Goal: Task Accomplishment & Management: Manage account settings

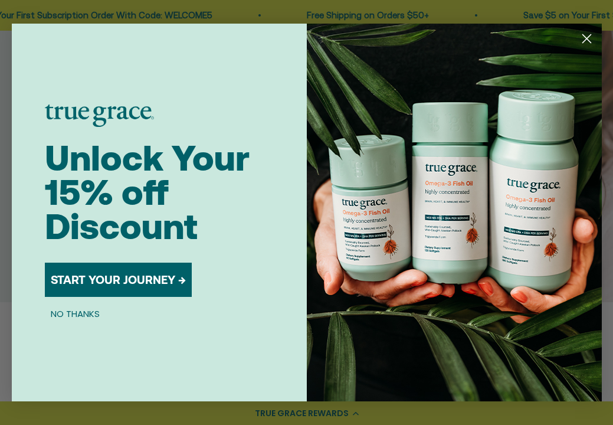
click at [586, 39] on icon "Close dialog" at bounding box center [586, 39] width 8 height 8
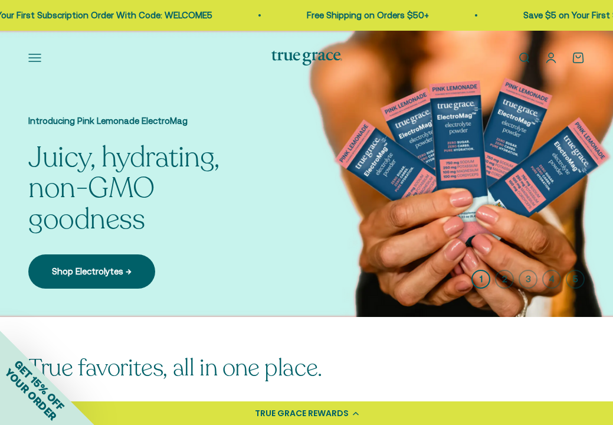
click at [32, 57] on button "Open navigation menu" at bounding box center [34, 57] width 13 height 13
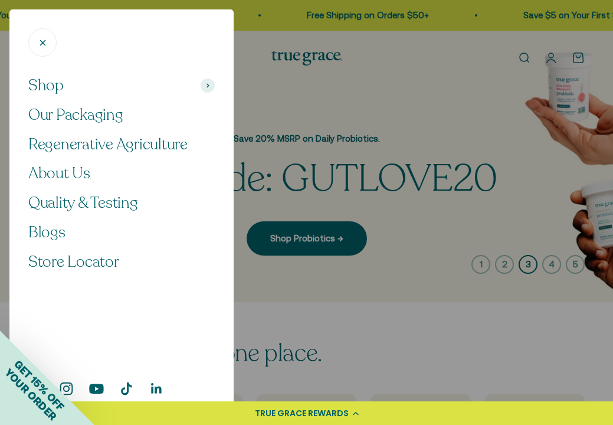
click at [42, 45] on icon "Close" at bounding box center [42, 42] width 11 height 11
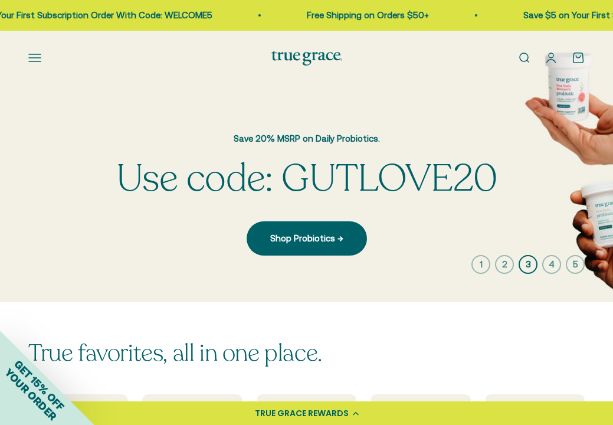
click at [551, 58] on link "Open account page" at bounding box center [550, 57] width 13 height 13
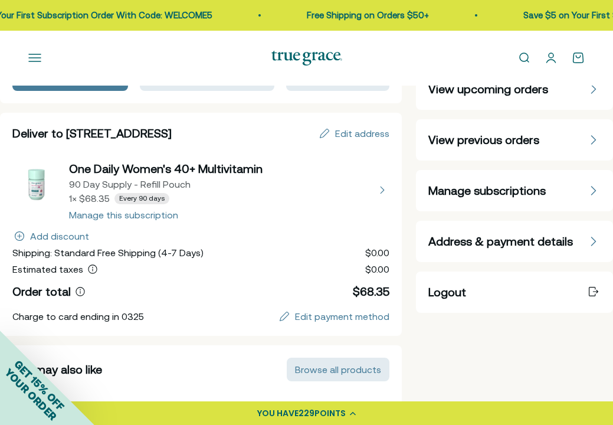
scroll to position [96, 0]
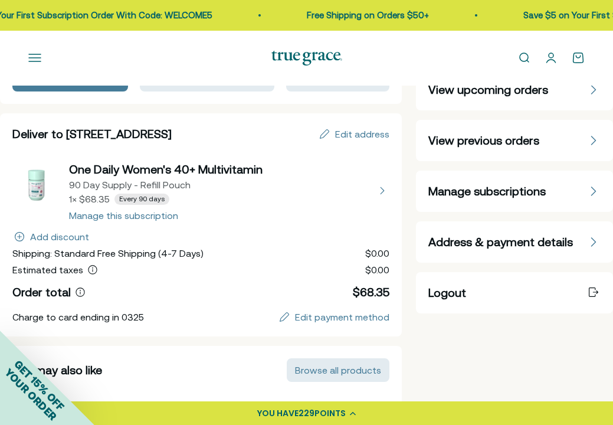
click at [502, 194] on span "Manage subscriptions" at bounding box center [486, 191] width 117 height 17
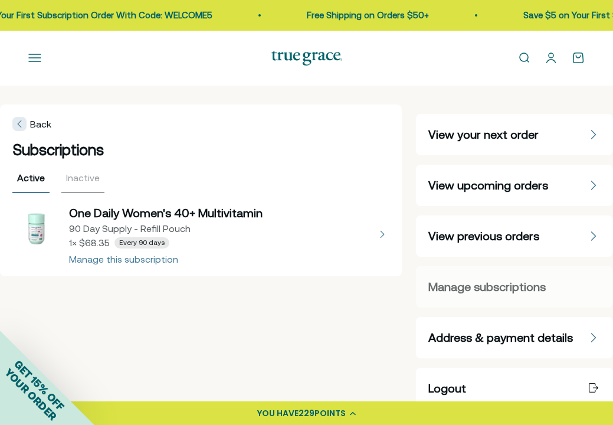
click at [140, 260] on button "view details about One Daily Women's 40+ Multivitamin 90 Day Supply - Refill Po…" at bounding box center [200, 234] width 377 height 59
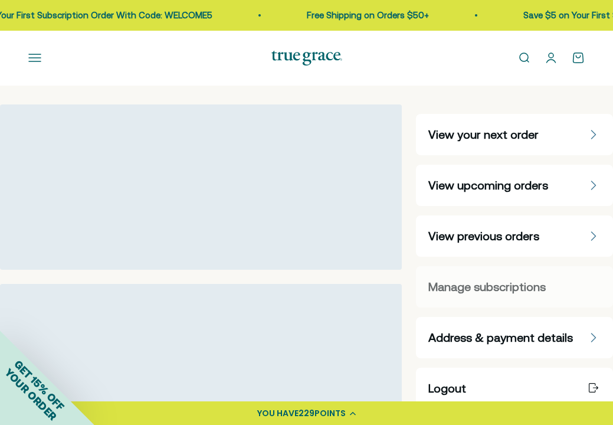
select select "90 Day"
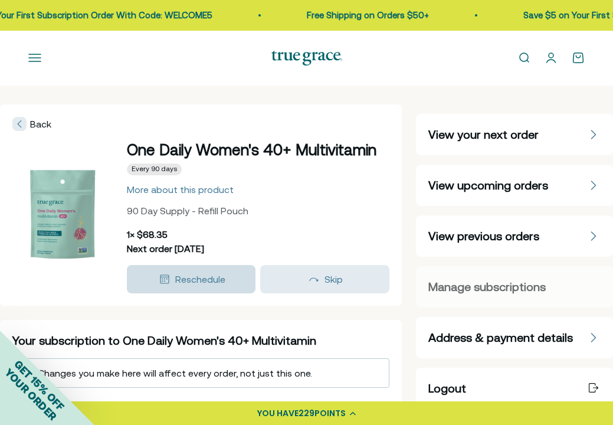
click at [180, 284] on span "Reschedule" at bounding box center [200, 279] width 50 height 11
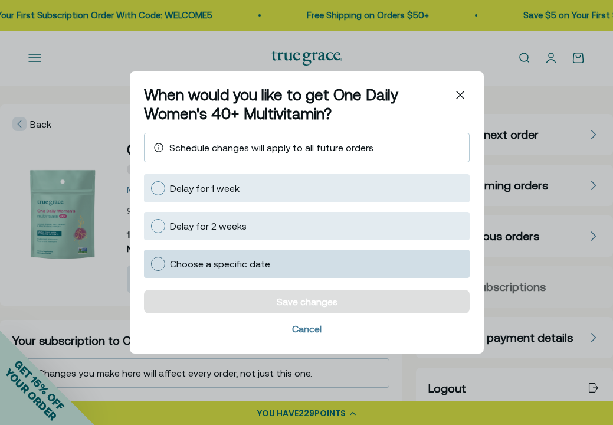
click at [159, 264] on div at bounding box center [158, 264] width 14 height 14
click at [150, 264] on input "Choose a specific date" at bounding box center [150, 264] width 0 height 0
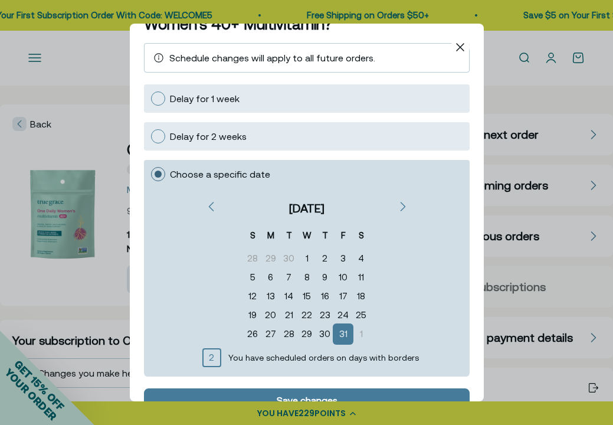
scroll to position [58, 0]
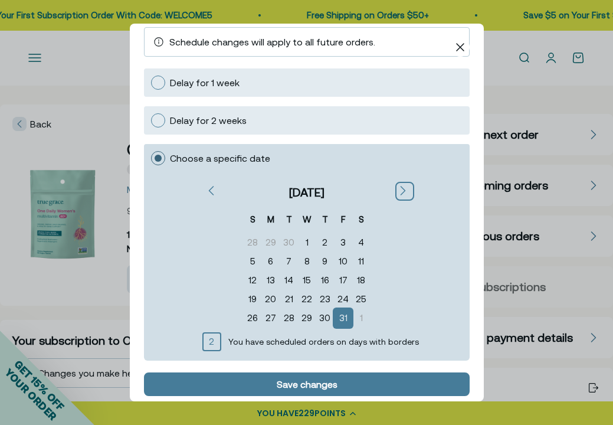
click at [399, 190] on icon "Next" at bounding box center [402, 190] width 6 height 9
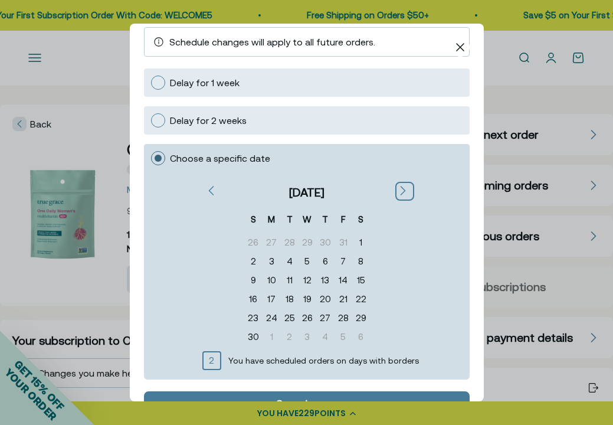
click at [399, 190] on icon "Next" at bounding box center [402, 190] width 6 height 9
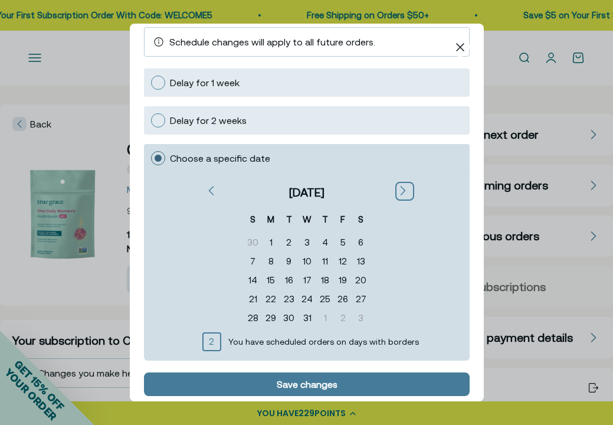
click at [400, 191] on icon "Next" at bounding box center [402, 190] width 4 height 8
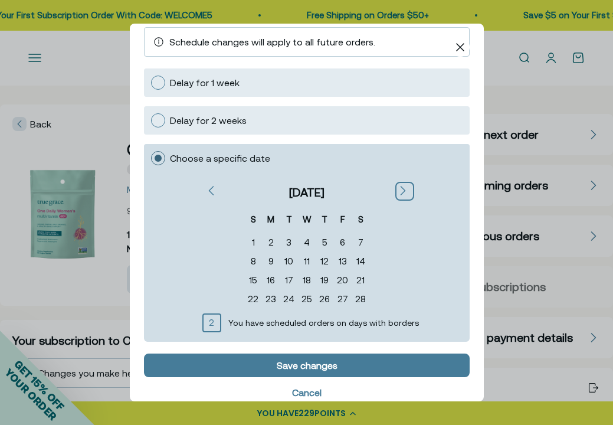
click at [399, 194] on div "Next" at bounding box center [403, 191] width 9 height 11
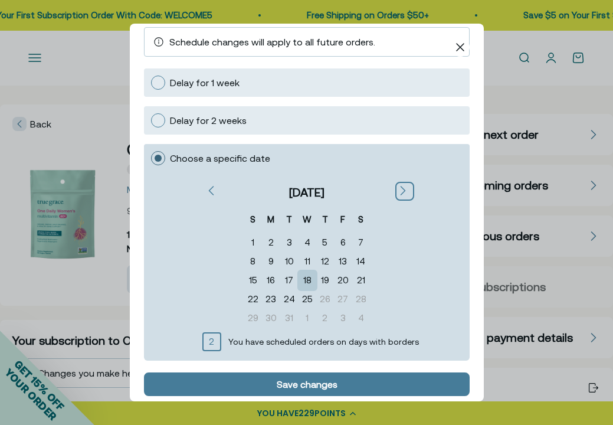
click at [308, 281] on div "18" at bounding box center [307, 280] width 18 height 19
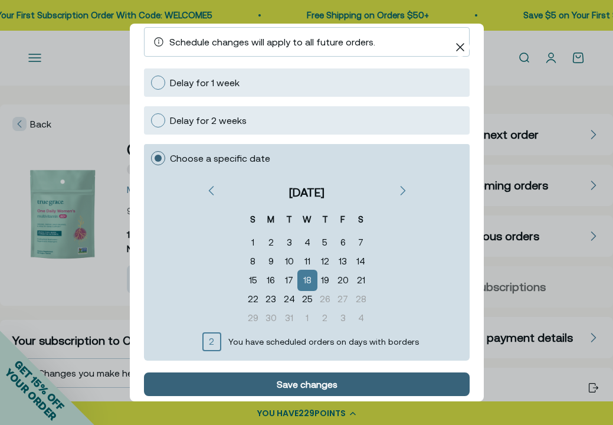
click at [294, 381] on div "Save changes" at bounding box center [306, 383] width 61 height 9
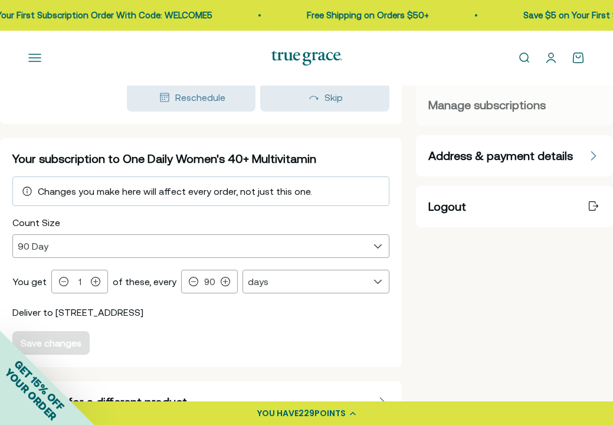
scroll to position [183, 0]
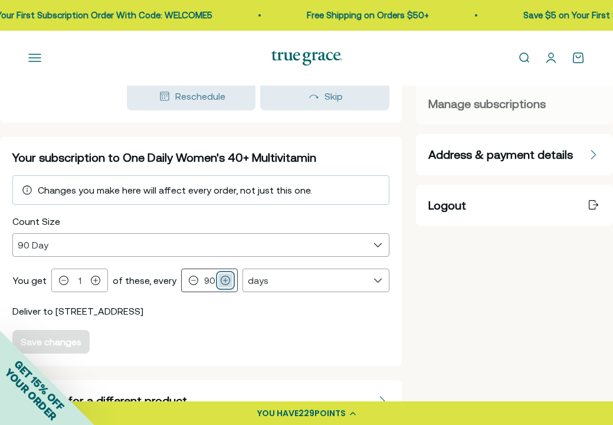
click at [222, 285] on icon at bounding box center [225, 280] width 9 height 9
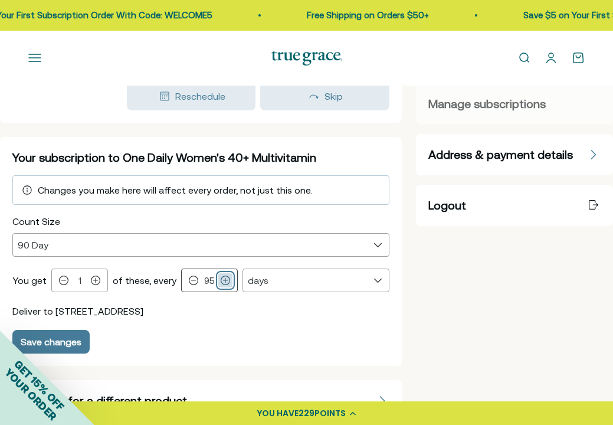
click at [222, 285] on icon at bounding box center [225, 280] width 9 height 9
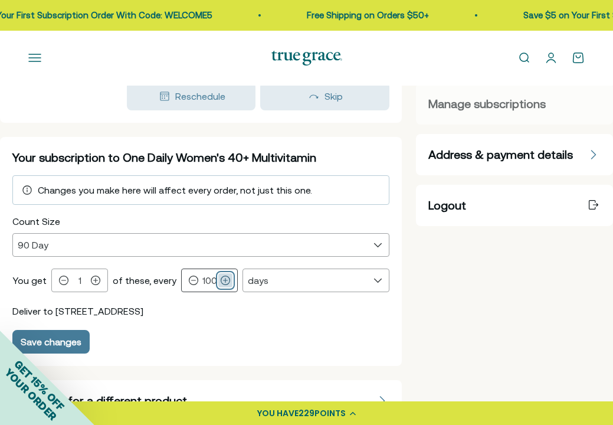
click at [222, 285] on icon at bounding box center [225, 280] width 9 height 9
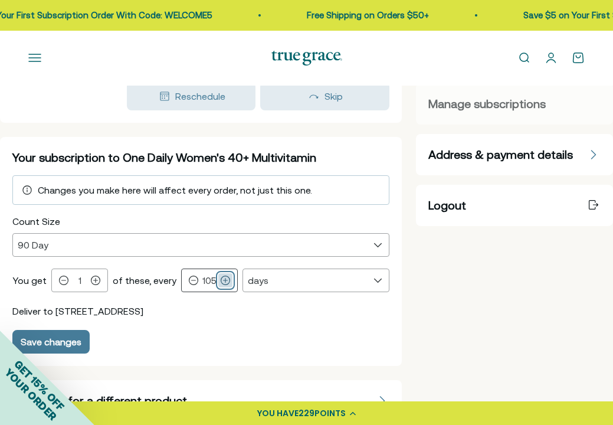
click at [222, 285] on icon at bounding box center [225, 280] width 9 height 9
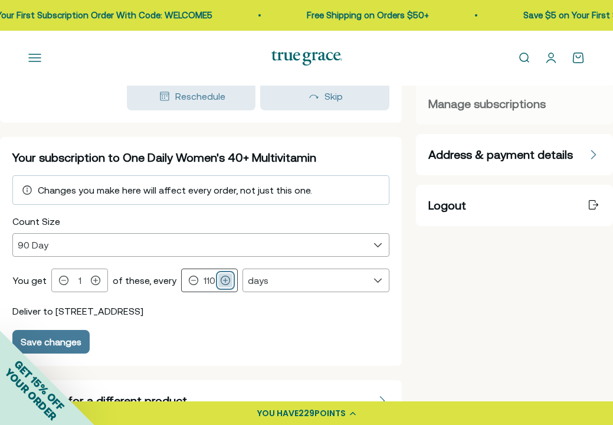
click at [222, 285] on icon at bounding box center [225, 280] width 9 height 9
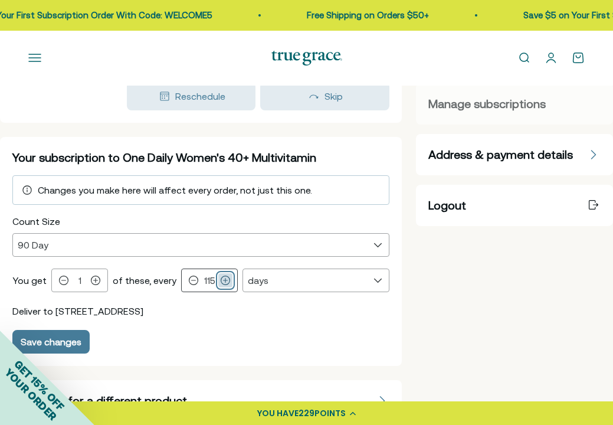
click at [222, 285] on icon at bounding box center [225, 280] width 9 height 9
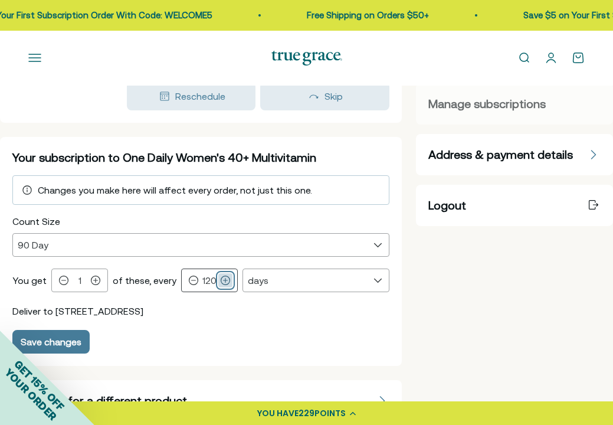
click at [222, 285] on icon at bounding box center [225, 280] width 9 height 9
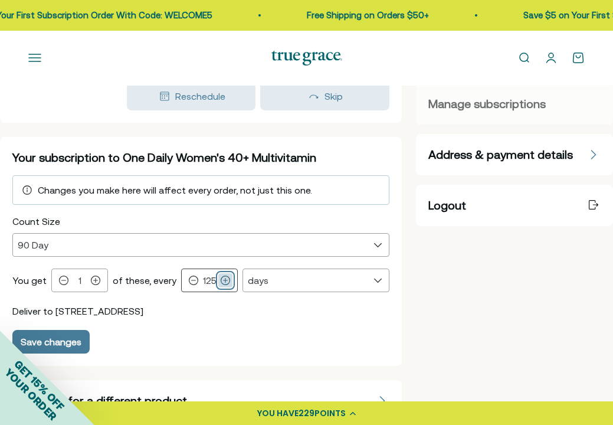
click at [222, 285] on icon at bounding box center [225, 280] width 9 height 9
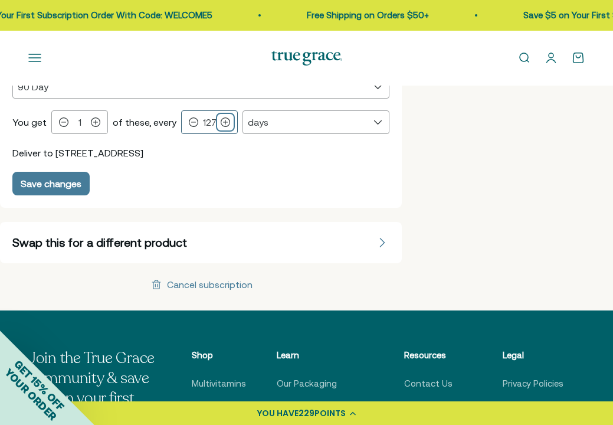
scroll to position [346, 0]
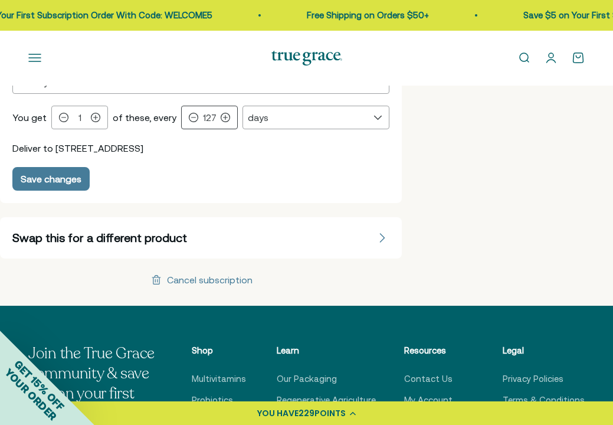
drag, startPoint x: 202, startPoint y: 136, endPoint x: 212, endPoint y: 135, distance: 10.0
click at [212, 123] on input "127" at bounding box center [210, 118] width 18 height 10
type input "180"
click at [197, 284] on div "Cancel subscription" at bounding box center [210, 279] width 86 height 9
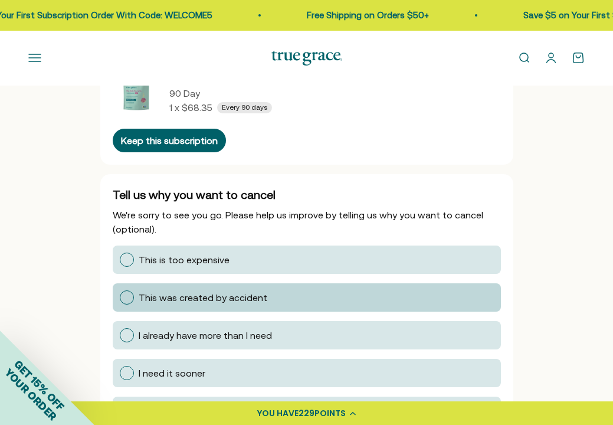
scroll to position [81, 0]
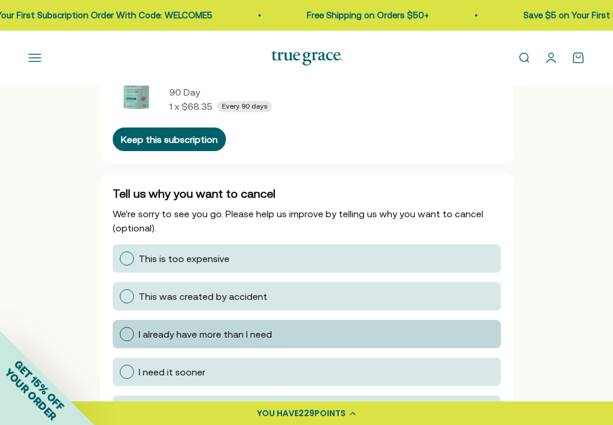
click at [124, 334] on div at bounding box center [127, 334] width 14 height 14
click at [119, 334] on input "I already have more than I need" at bounding box center [119, 334] width 0 height 0
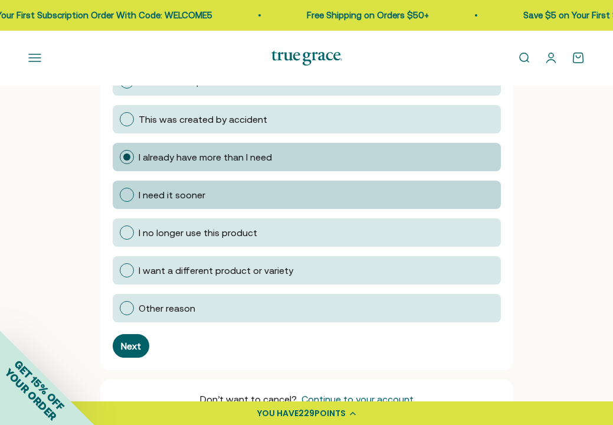
scroll to position [258, 0]
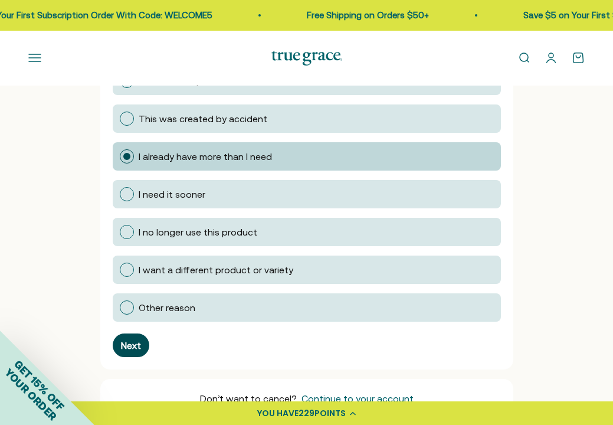
click at [135, 342] on div "Next" at bounding box center [131, 344] width 20 height 9
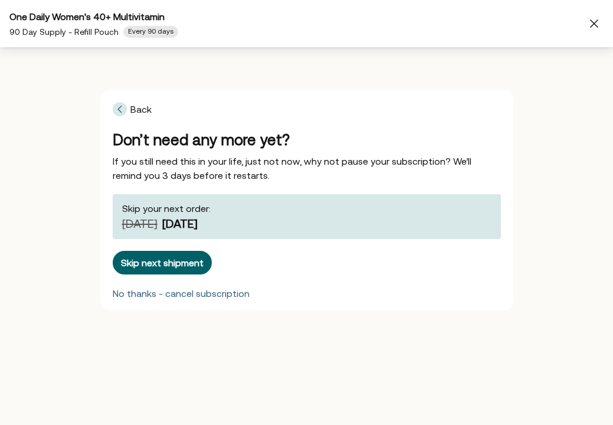
click at [140, 294] on div "No thanks - cancel subscription" at bounding box center [181, 292] width 137 height 9
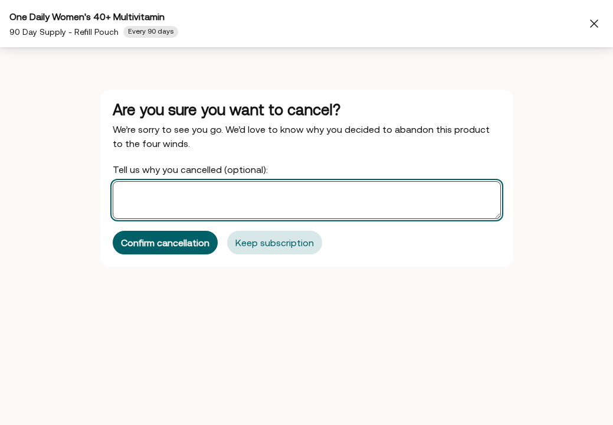
click at [152, 196] on textarea "Tell us why you cancelled (optional):" at bounding box center [307, 200] width 388 height 38
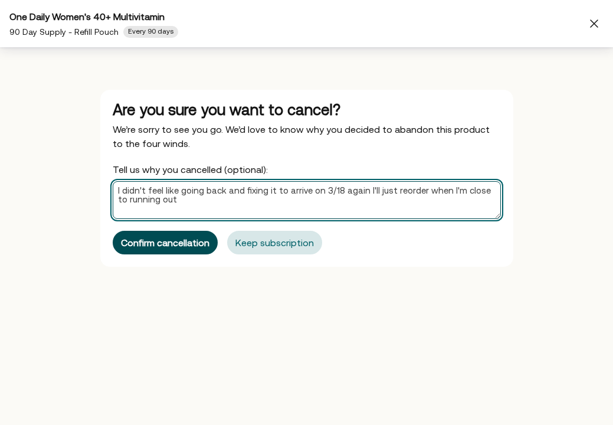
type textarea "I didn't feel like going back and fixing it to arrive on 3/18 again I'll just r…"
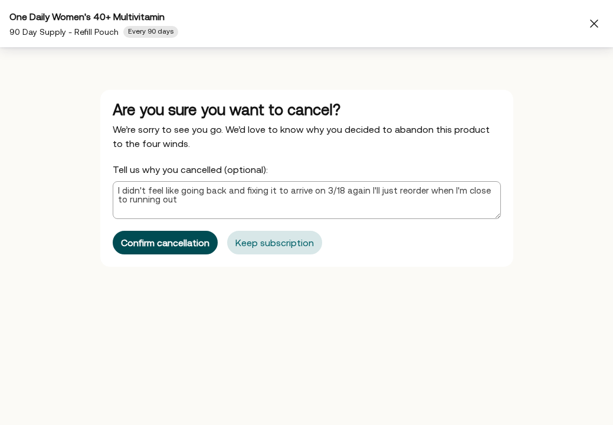
click at [185, 244] on div "Confirm cancellation" at bounding box center [165, 242] width 88 height 9
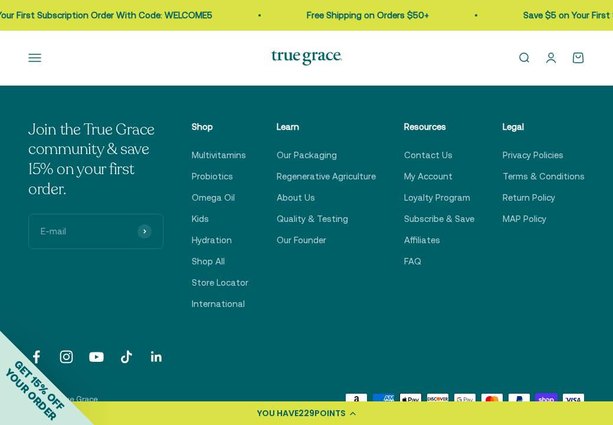
click at [524, 57] on link "Open search" at bounding box center [523, 57] width 13 height 13
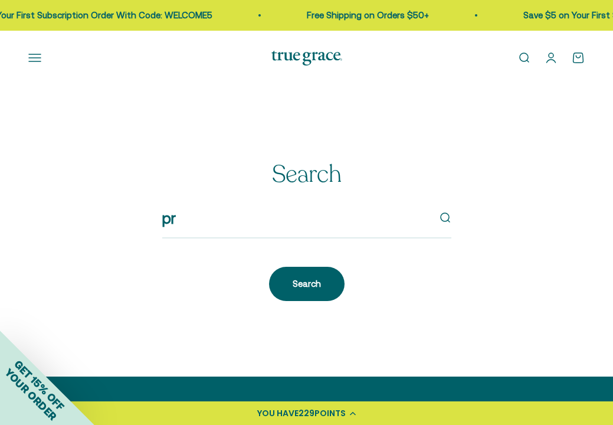
type input "p"
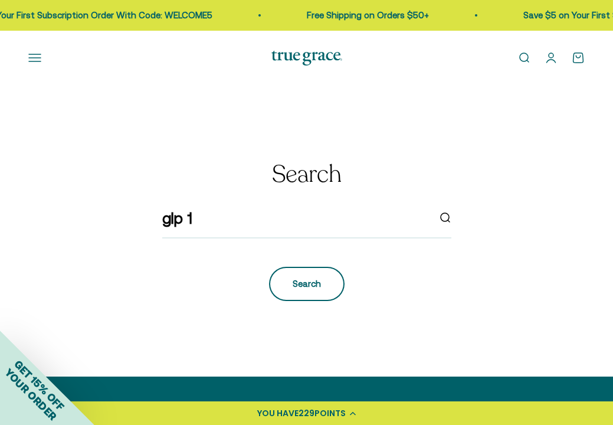
type input "glp 1"
click at [308, 272] on button "Search" at bounding box center [306, 284] width 75 height 34
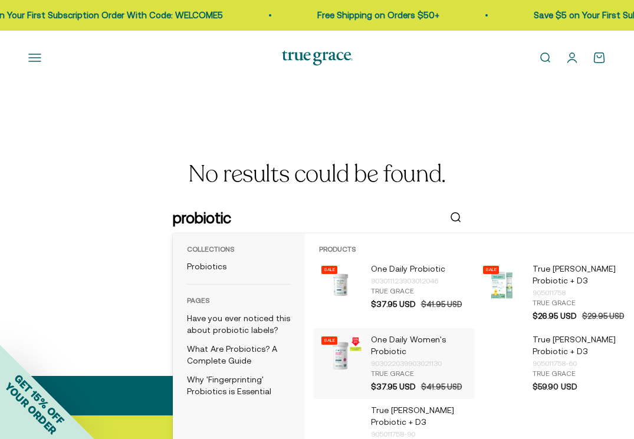
type input "probiotic"
click at [418, 359] on div "903022039903021130" at bounding box center [420, 364] width 98 height 12
click at [377, 283] on div "903011123903012046" at bounding box center [420, 281] width 98 height 12
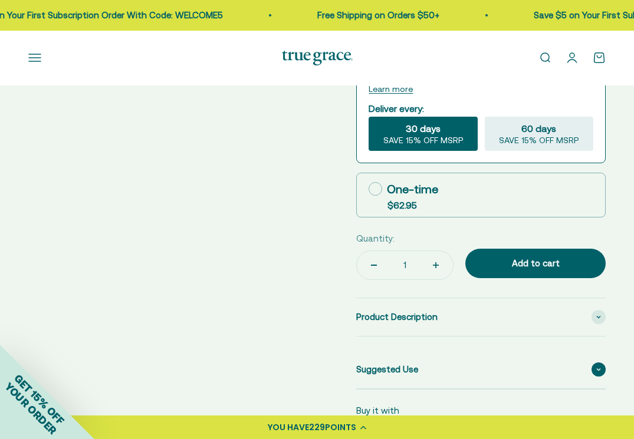
select select "3"
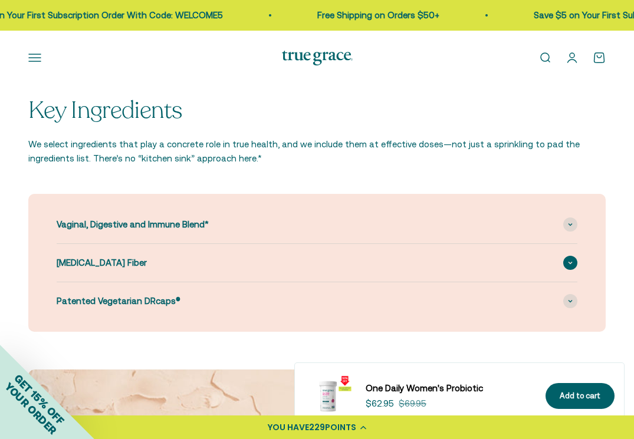
scroll to position [1082, 0]
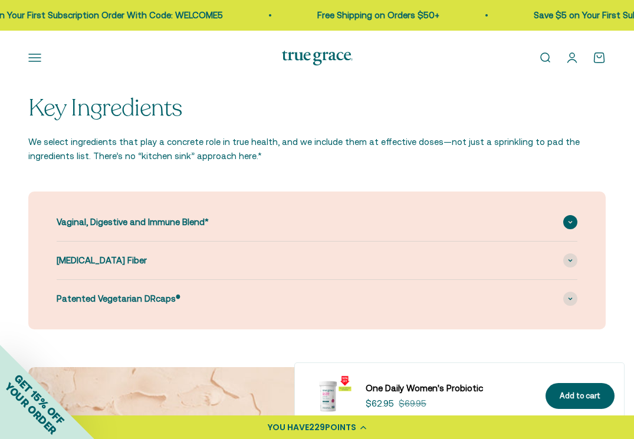
click at [570, 221] on icon at bounding box center [570, 223] width 5 height 4
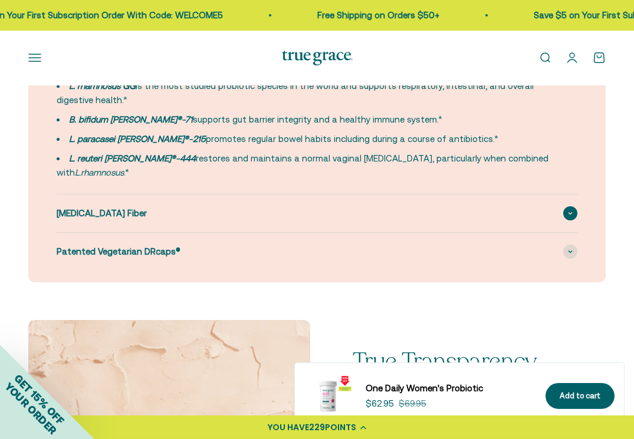
scroll to position [1270, 0]
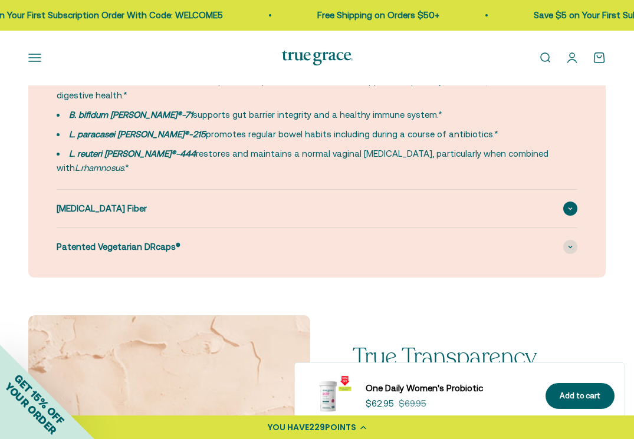
click at [573, 202] on span at bounding box center [570, 209] width 14 height 14
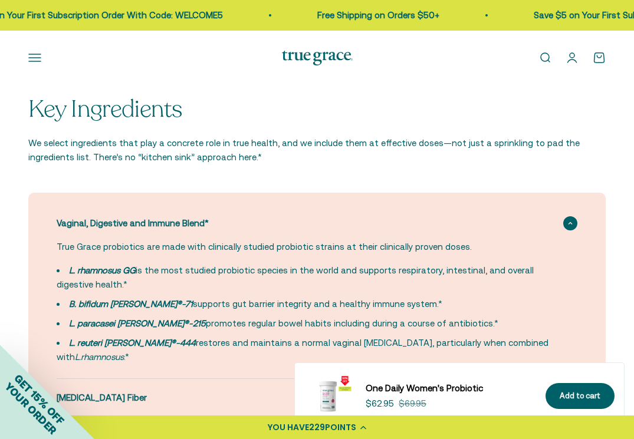
scroll to position [973, 0]
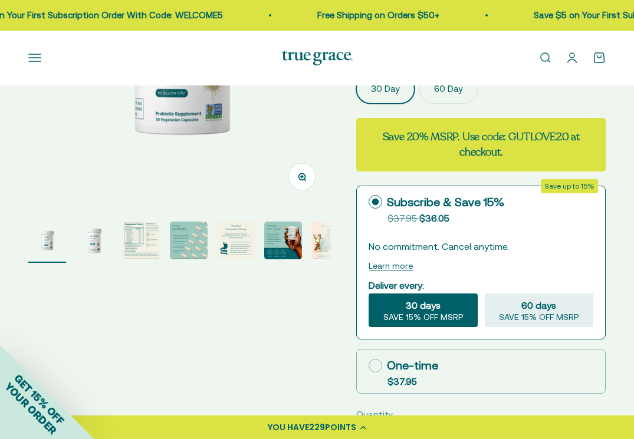
select select "3"
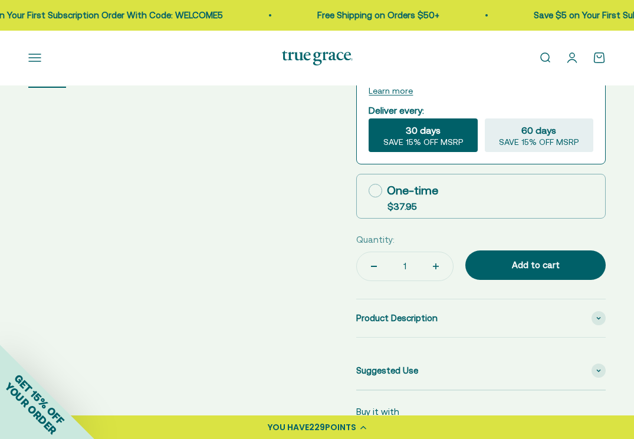
scroll to position [402, 0]
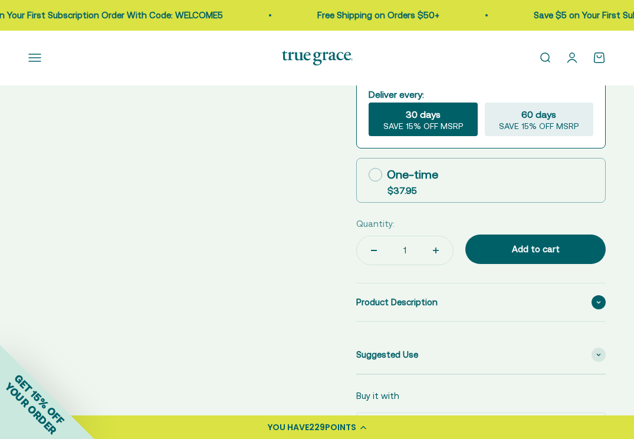
click at [600, 301] on icon at bounding box center [598, 303] width 5 height 4
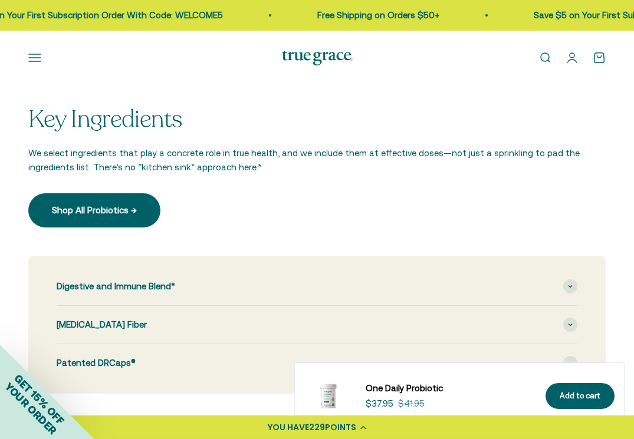
scroll to position [1278, 0]
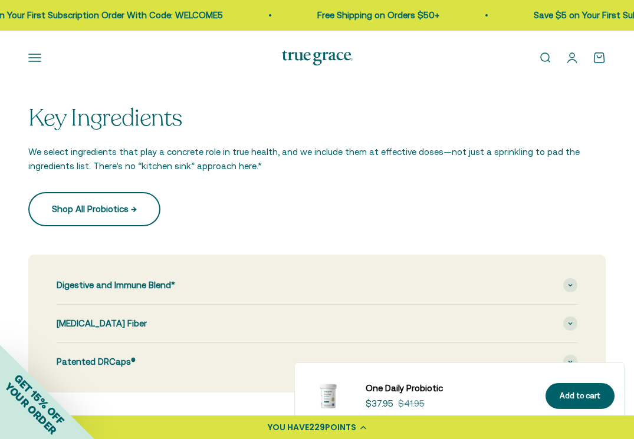
click at [125, 201] on link "Shop All Probiotics →" at bounding box center [94, 209] width 132 height 34
